Goal: Find specific page/section: Find specific page/section

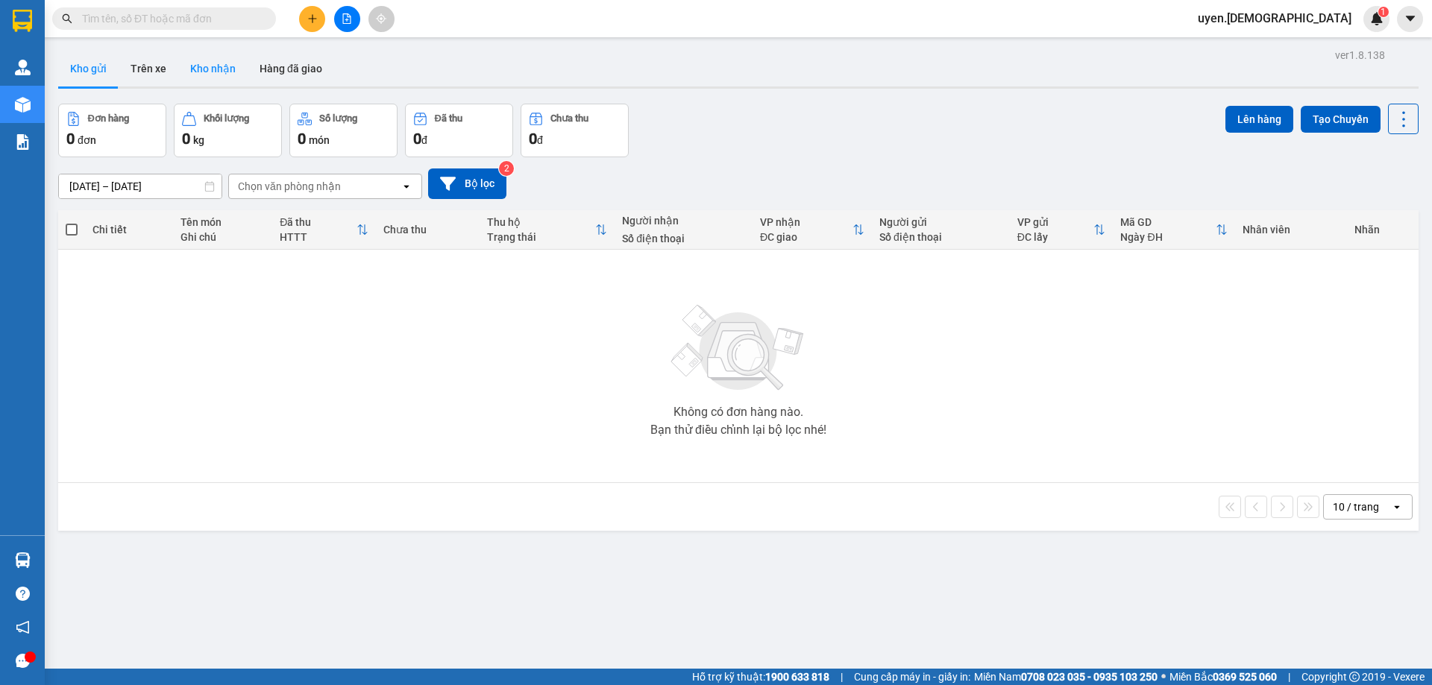
click at [200, 59] on button "Kho nhận" at bounding box center [212, 69] width 69 height 36
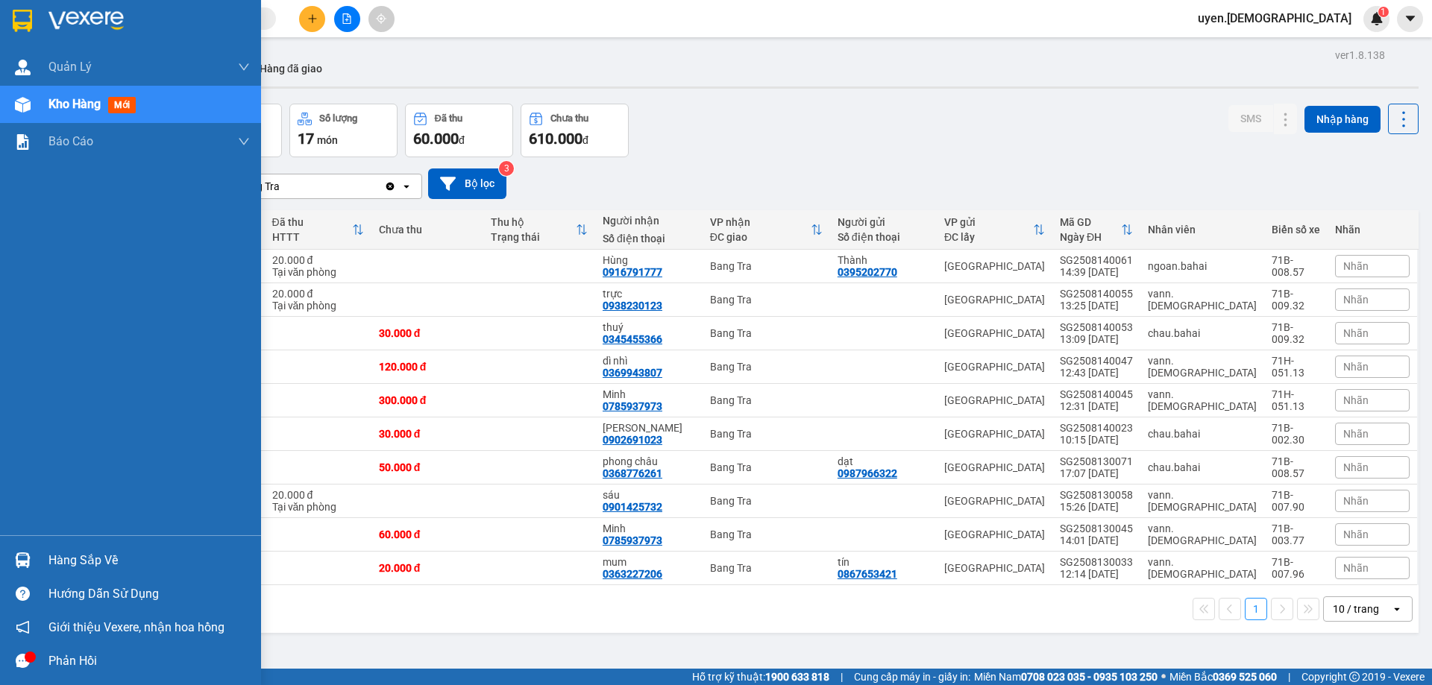
click at [36, 560] on div "Hàng sắp về" at bounding box center [130, 561] width 261 height 34
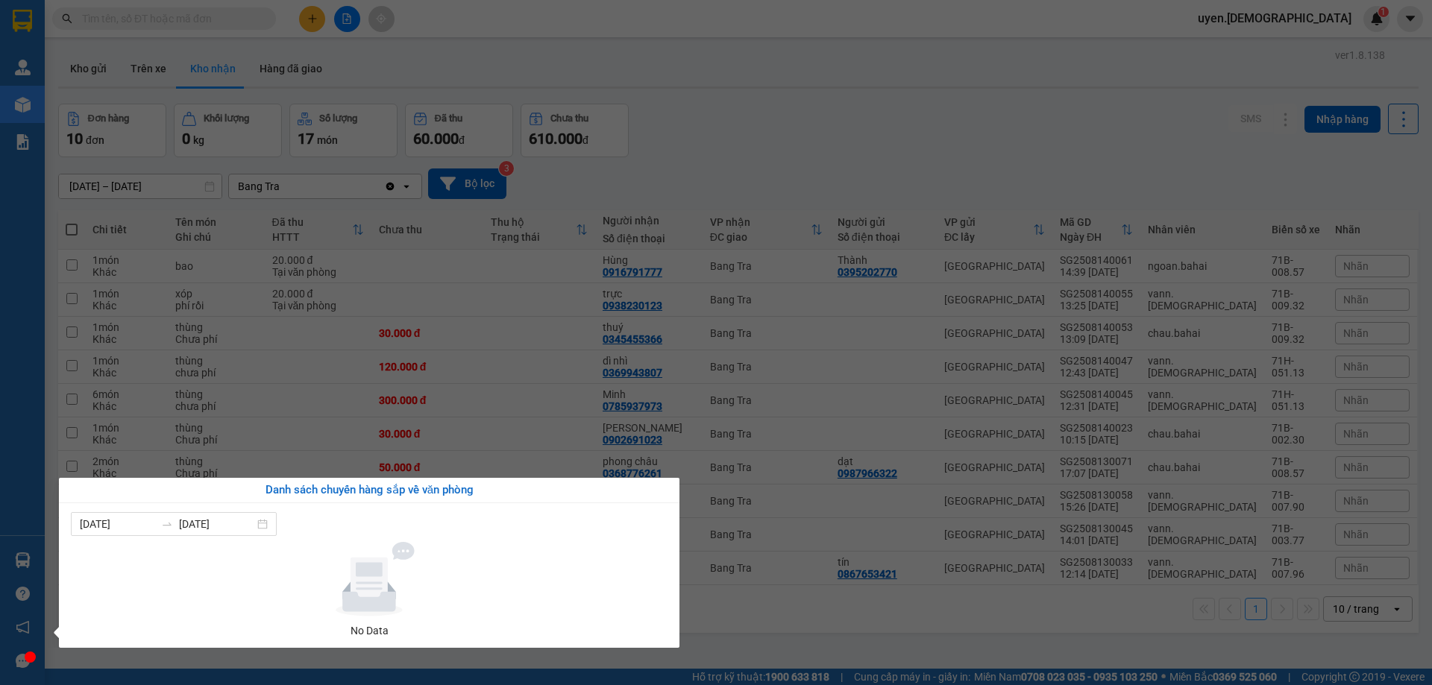
click at [746, 513] on section "Kết quả tìm kiếm ( 0 ) Bộ lọc Thuộc VP này No Data uyen.bahai 1 Quản Lý Quản lý…" at bounding box center [716, 342] width 1432 height 685
